Goal: Navigation & Orientation: Understand site structure

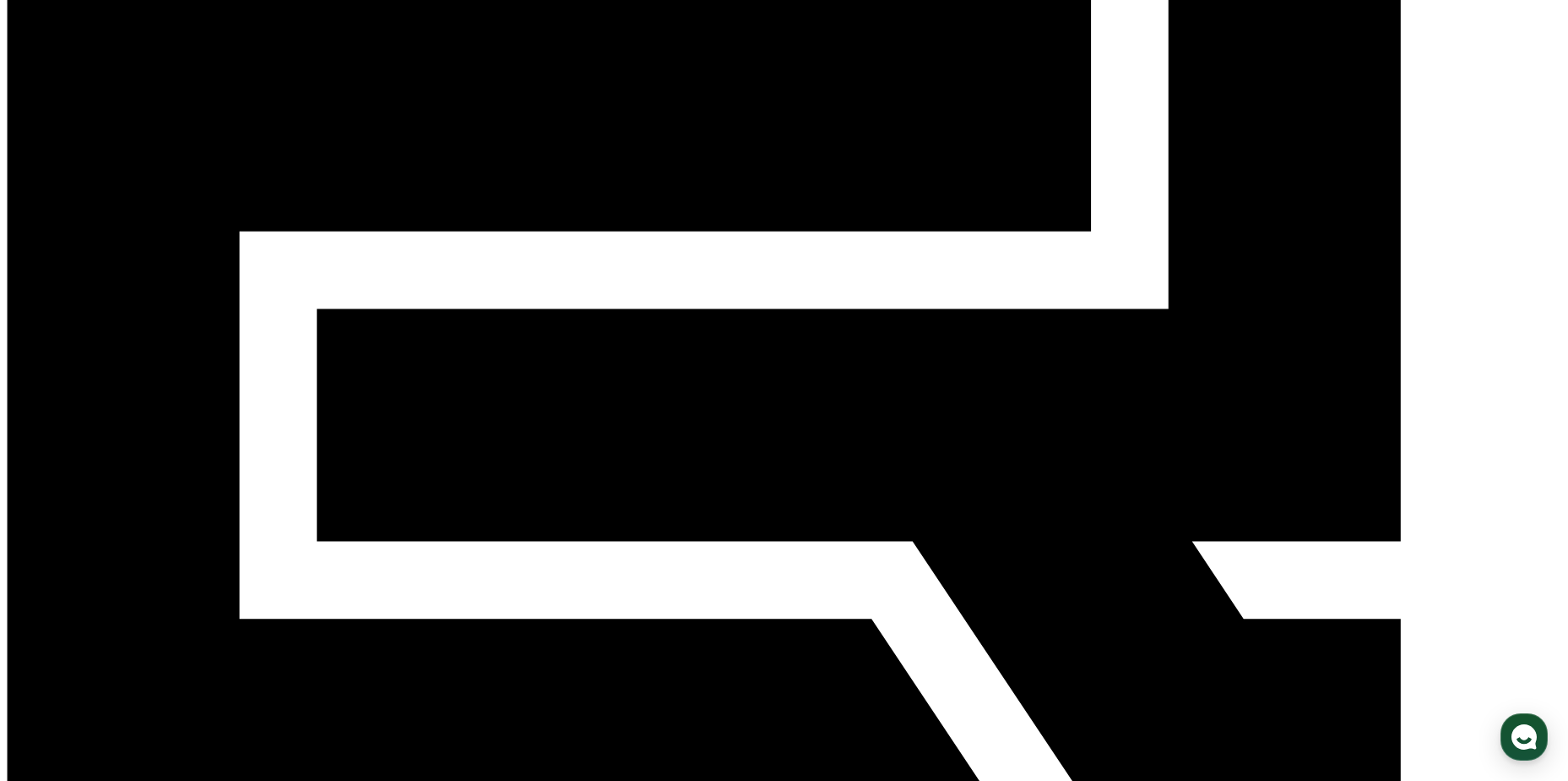
scroll to position [463, 0]
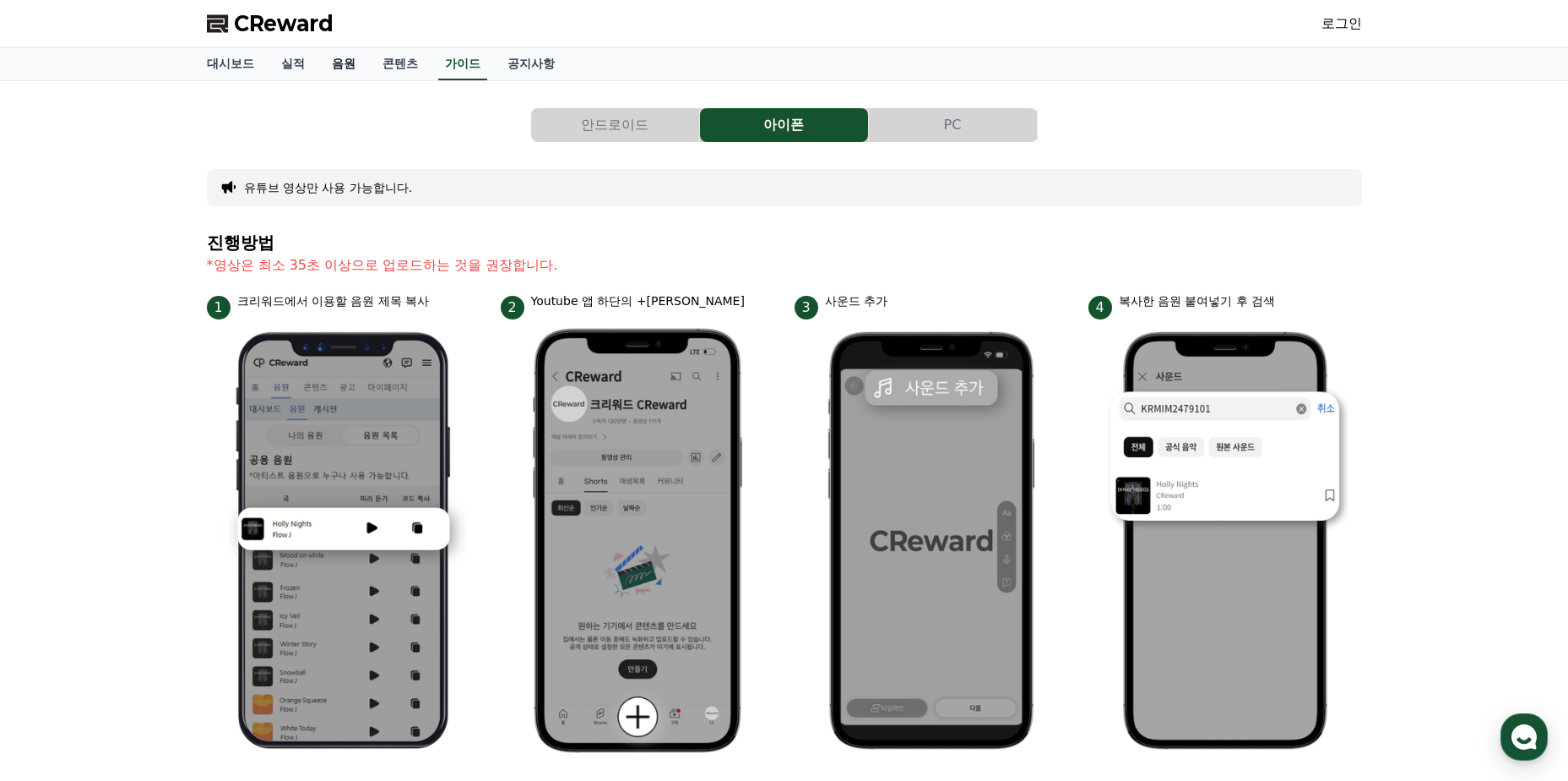
click at [345, 66] on link "음원" at bounding box center [344, 64] width 51 height 32
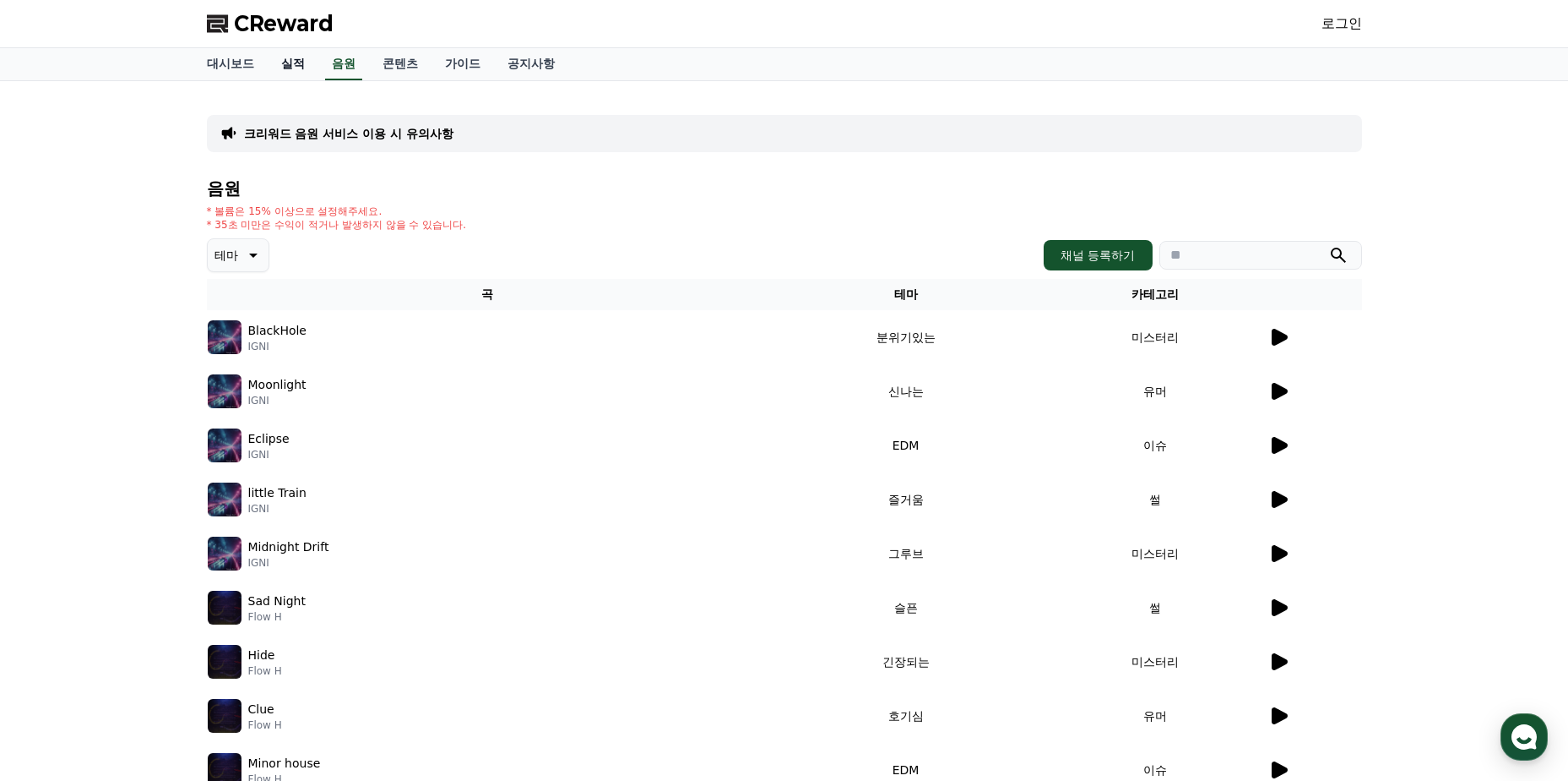
click at [298, 66] on link "실적" at bounding box center [293, 64] width 51 height 32
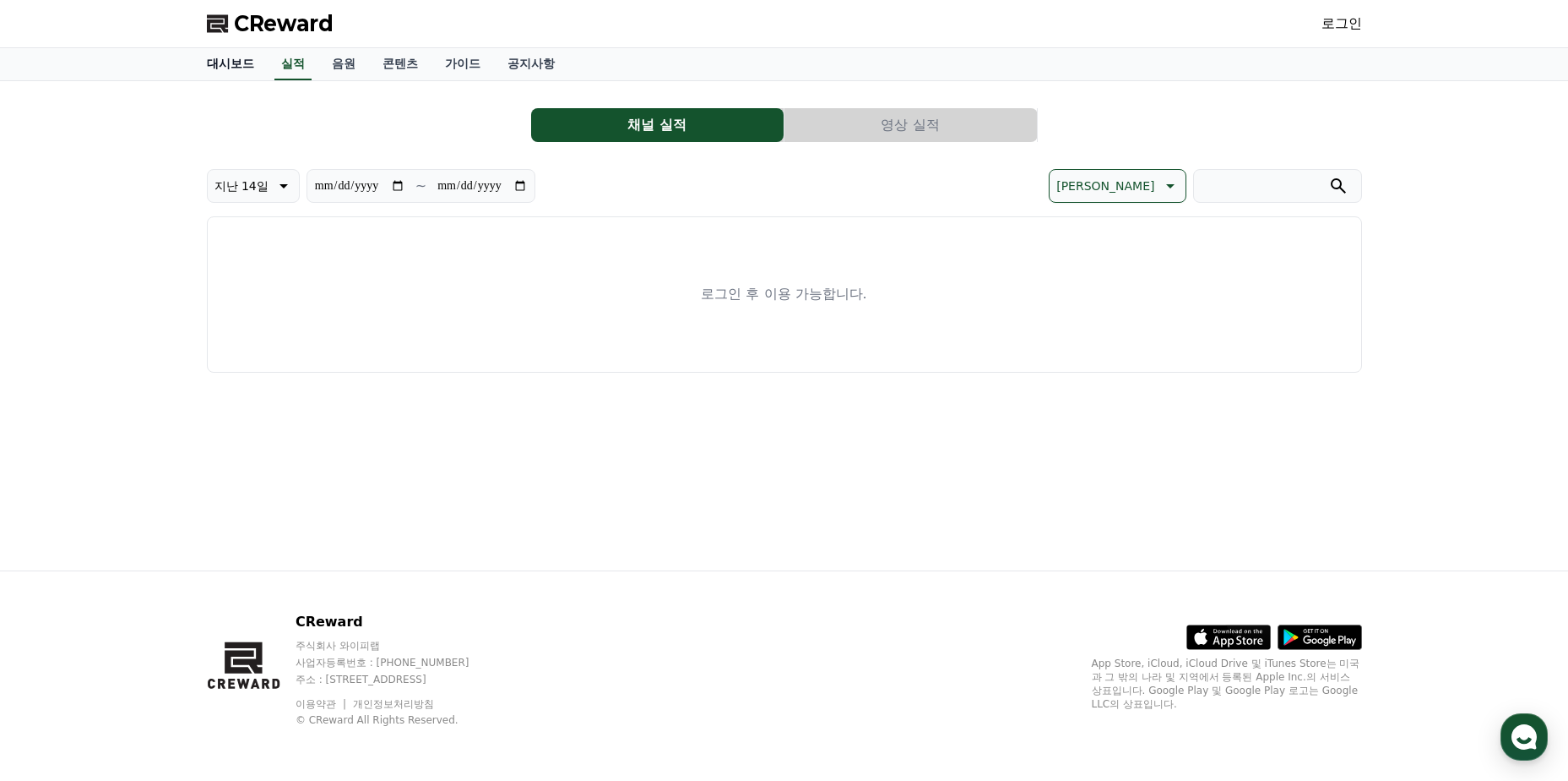
click at [233, 71] on link "대시보드" at bounding box center [230, 64] width 74 height 32
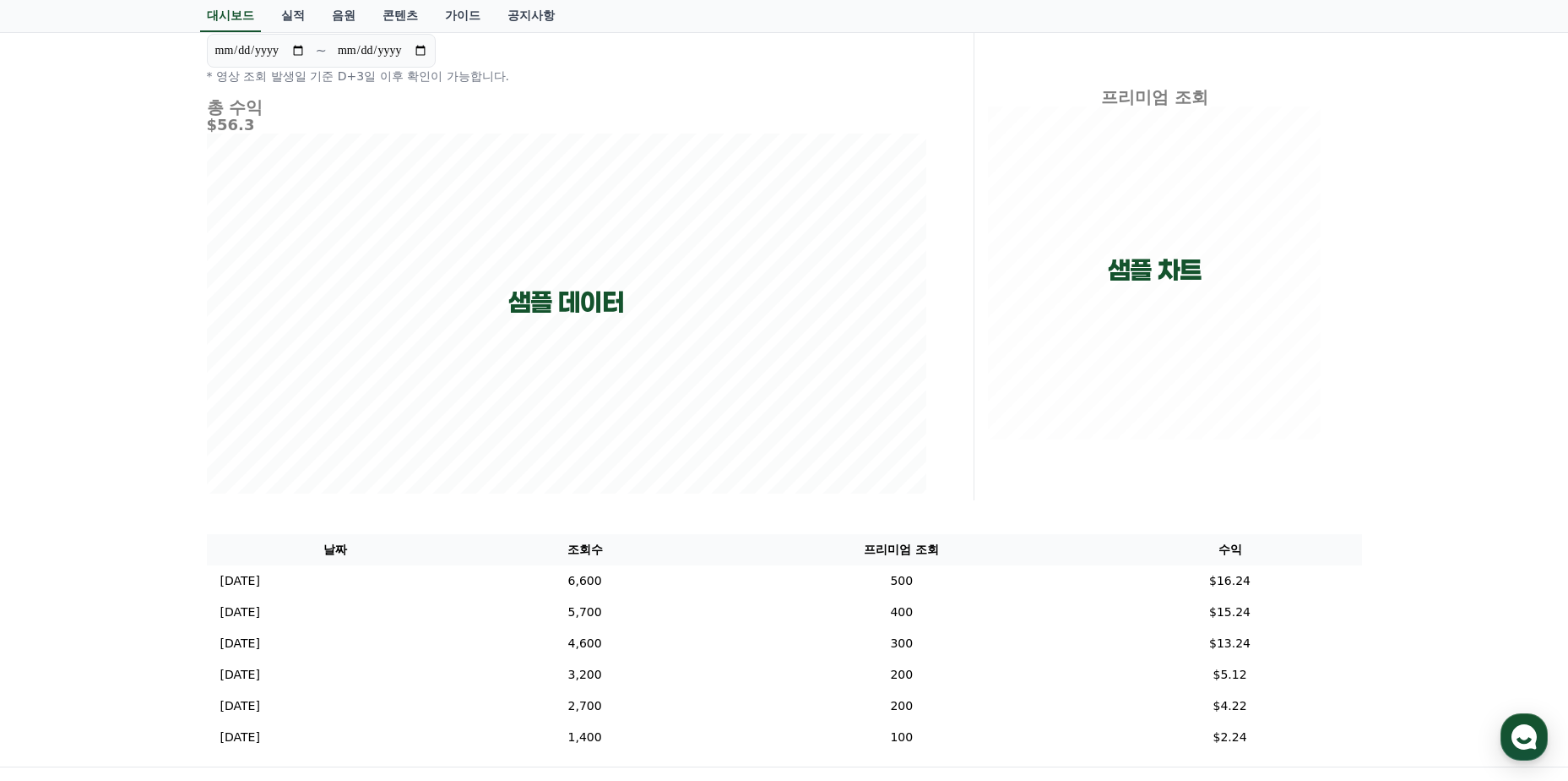
scroll to position [169, 0]
